Goal: Navigation & Orientation: Go to known website

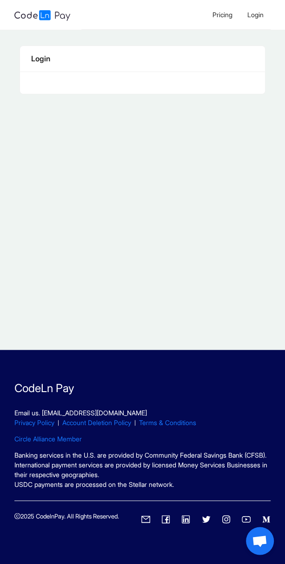
click at [267, 16] on li "Login" at bounding box center [254, 15] width 31 height 30
click at [224, 17] on span "Pricing" at bounding box center [222, 15] width 20 height 8
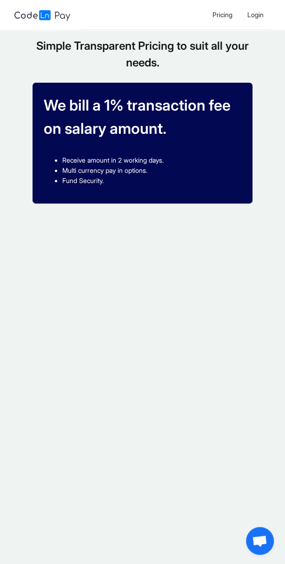
click at [268, 15] on li "Login" at bounding box center [254, 15] width 31 height 30
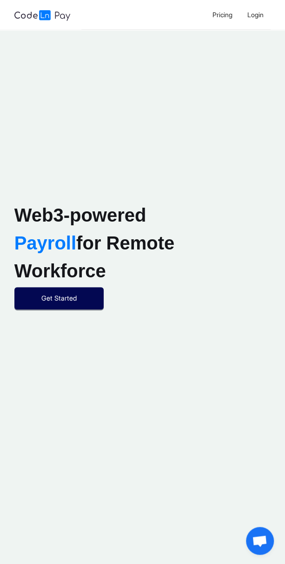
click at [95, 287] on button "Get Started" at bounding box center [58, 298] width 89 height 22
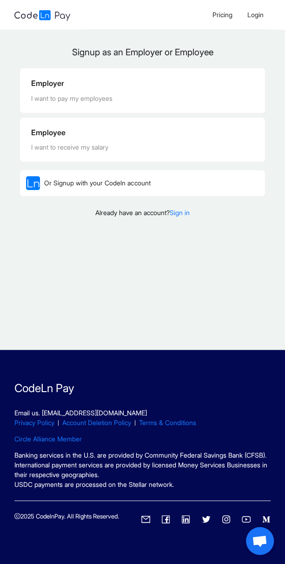
click at [189, 215] on link "Sign in" at bounding box center [179, 212] width 20 height 8
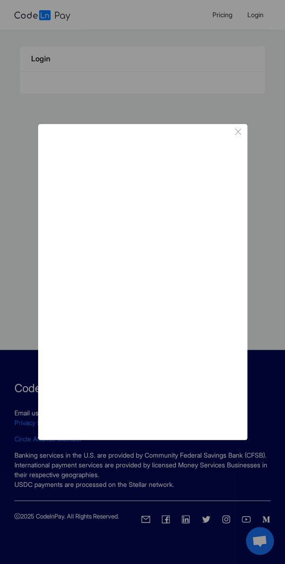
click at [236, 138] on icon "Close button icon" at bounding box center [238, 132] width 12 height 12
